Goal: Find specific fact

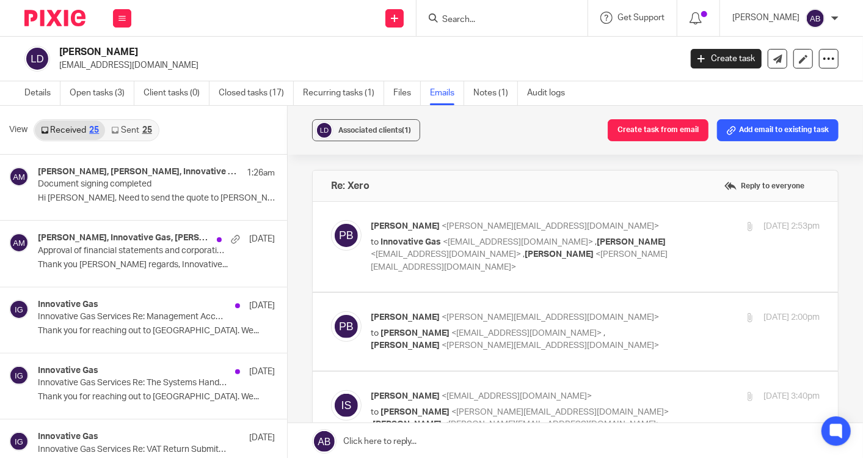
scroll to position [271, 0]
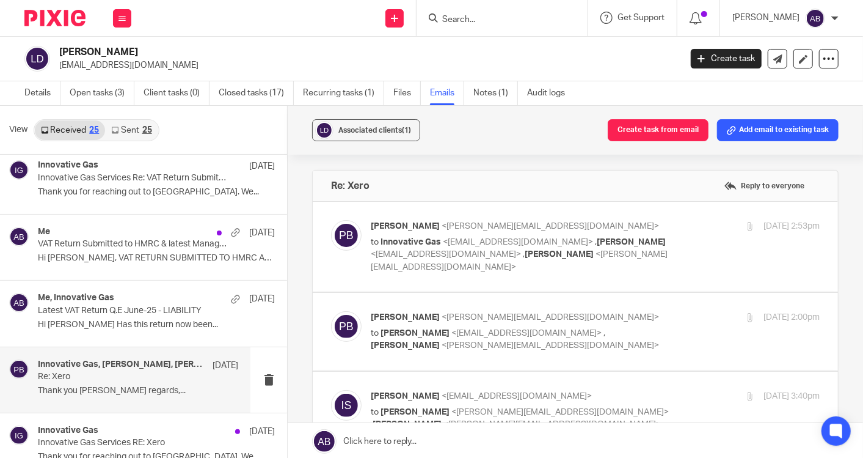
click at [473, 19] on input "Search" at bounding box center [496, 20] width 110 height 11
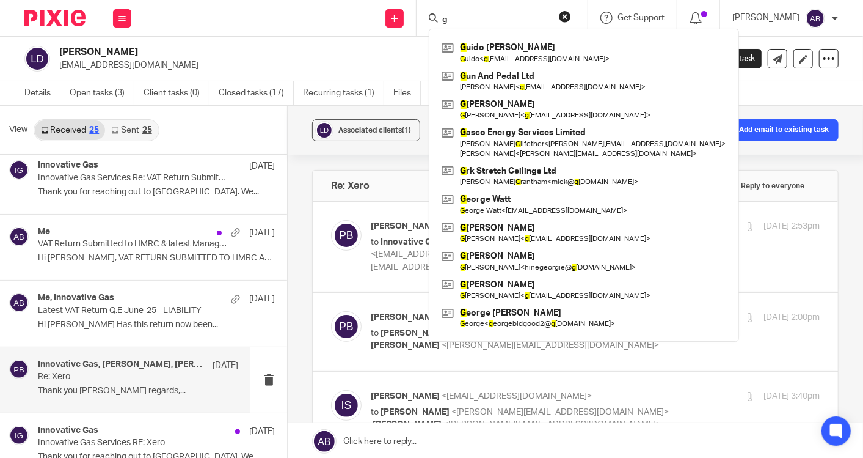
click at [480, 16] on input "g" at bounding box center [496, 20] width 110 height 11
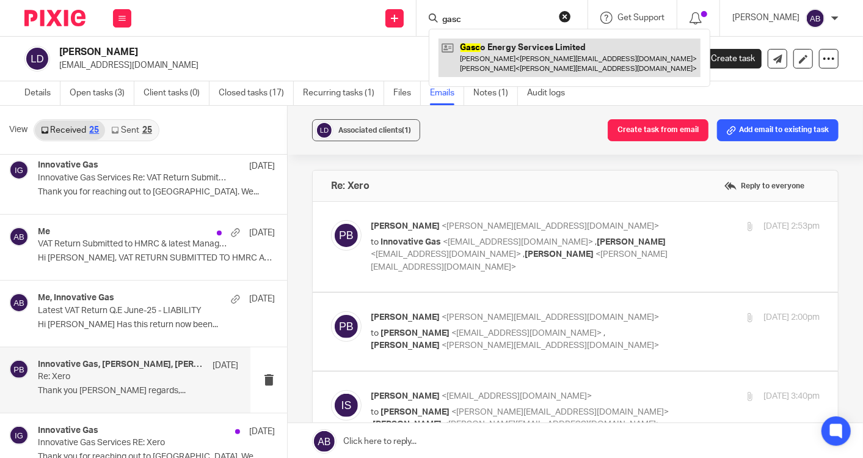
type input "gasc"
click at [482, 43] on link at bounding box center [570, 57] width 262 height 38
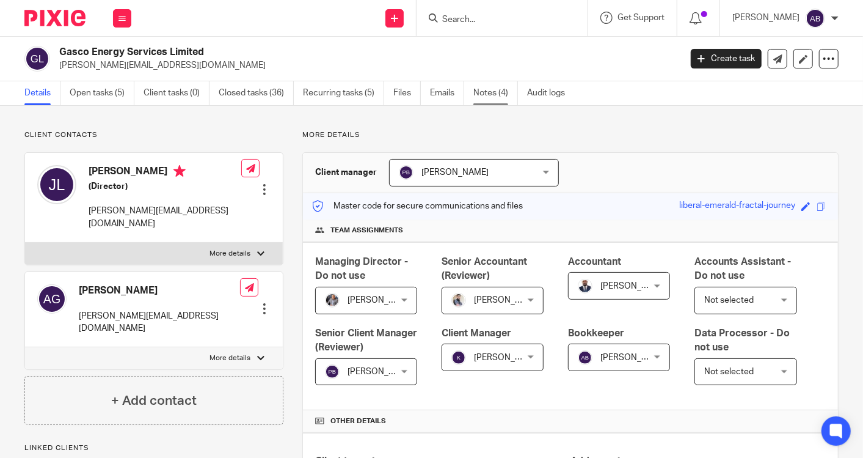
click at [486, 98] on link "Notes (4)" at bounding box center [495, 93] width 45 height 24
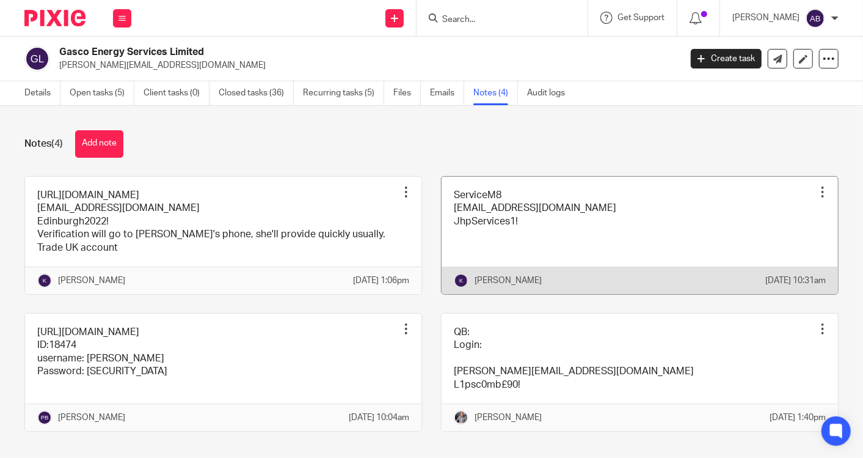
click at [480, 218] on link at bounding box center [640, 235] width 396 height 117
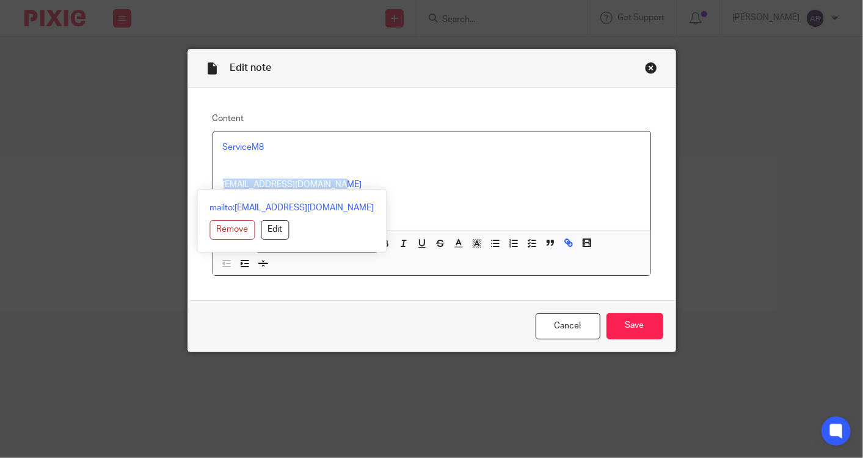
drag, startPoint x: 324, startPoint y: 183, endPoint x: 214, endPoint y: 184, distance: 109.4
click at [214, 184] on div "ServiceM8 enquiry@jhpservices.co.uk JhpServices1!" at bounding box center [431, 180] width 437 height 99
copy link "enquiry@jhpservices.co.uk"
click at [451, 188] on p "enquiry@jhpservices.co.uk" at bounding box center [432, 184] width 418 height 12
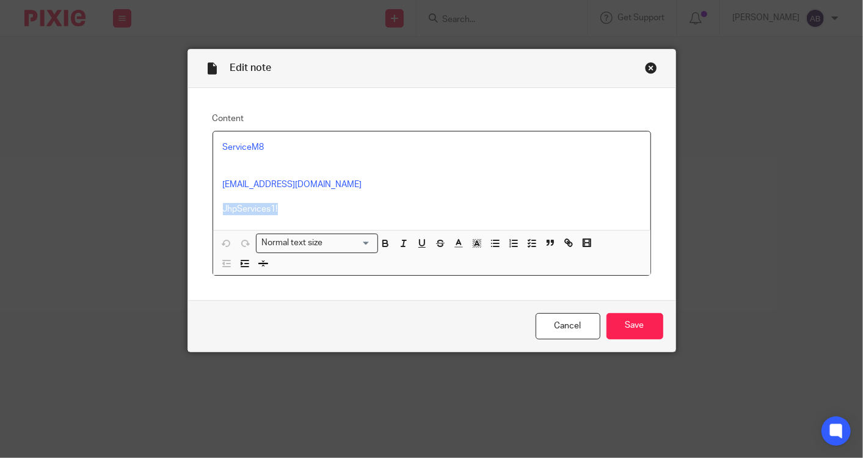
drag, startPoint x: 277, startPoint y: 210, endPoint x: 214, endPoint y: 206, distance: 63.6
click at [214, 206] on div "ServiceM8 enquiry@jhpservices.co.uk JhpServices1!" at bounding box center [431, 180] width 437 height 99
copy p "JhpServices1!"
